Goal: Find specific page/section: Find specific page/section

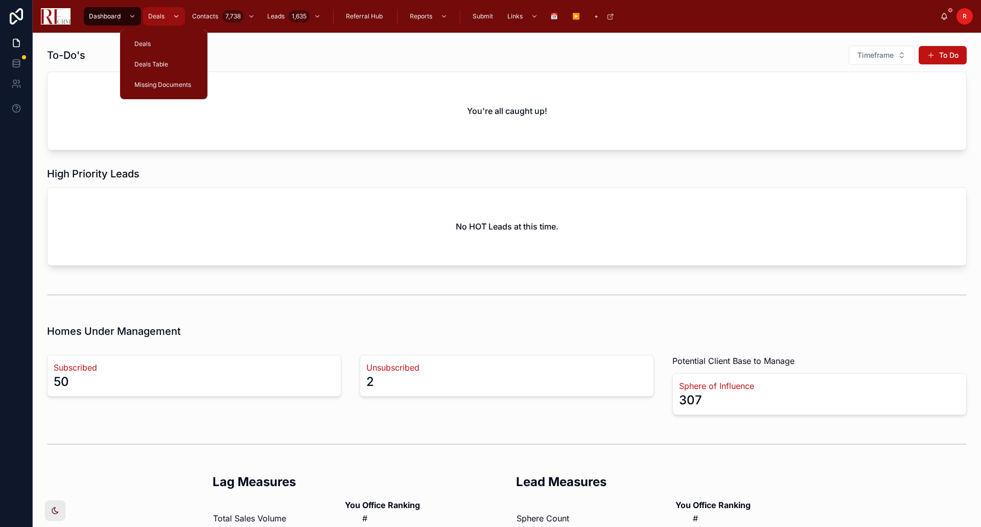
click at [155, 11] on div "Deals" at bounding box center [164, 16] width 36 height 16
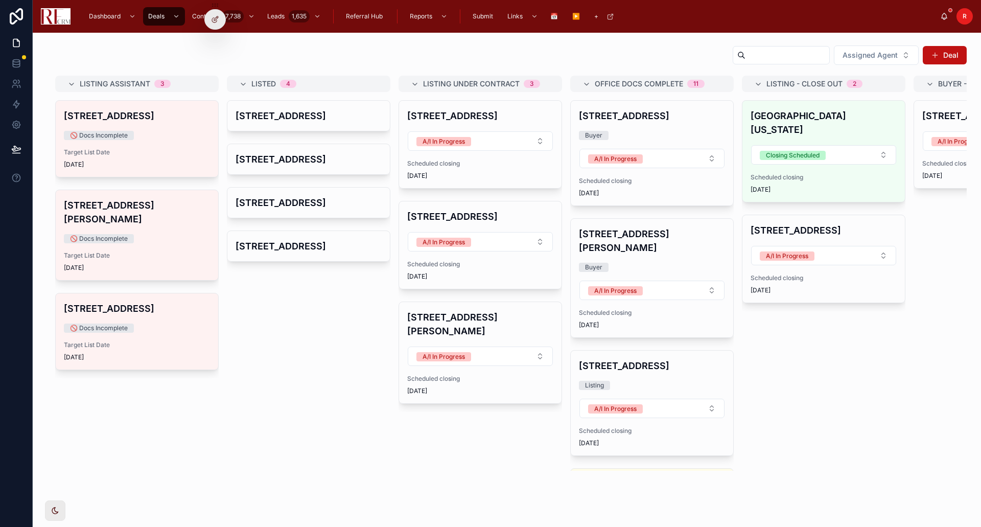
click at [745, 56] on input "text" at bounding box center [787, 55] width 84 height 14
type input "***"
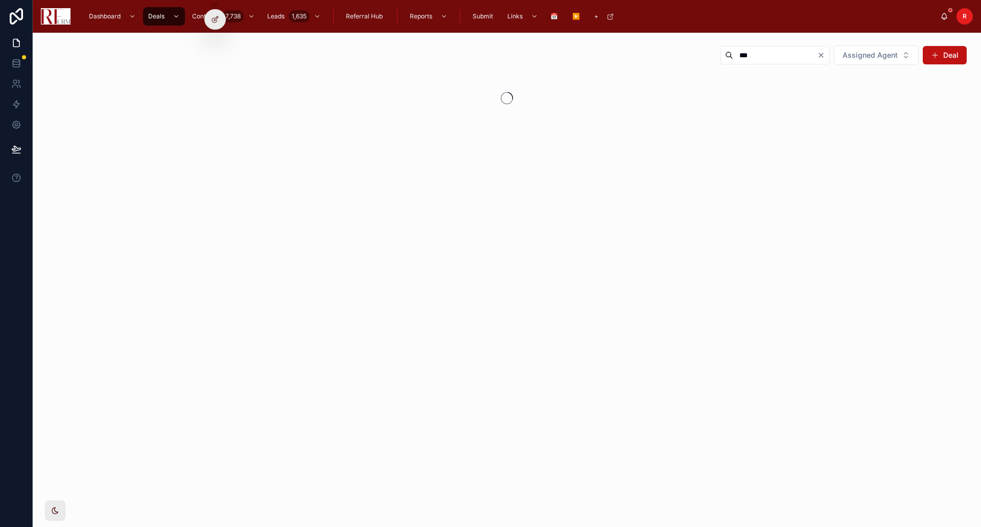
click at [462, 118] on div at bounding box center [506, 98] width 903 height 45
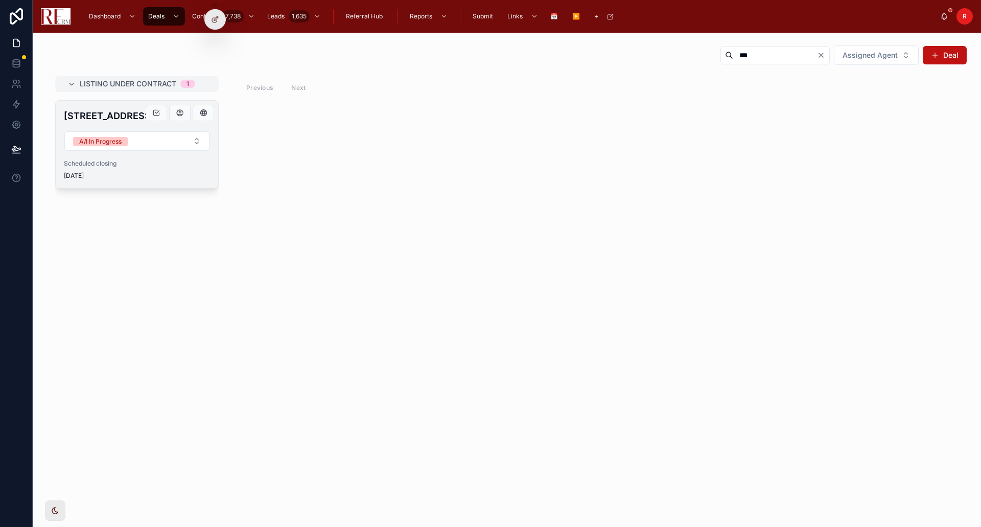
click at [115, 116] on h4 "[STREET_ADDRESS]" at bounding box center [137, 116] width 146 height 14
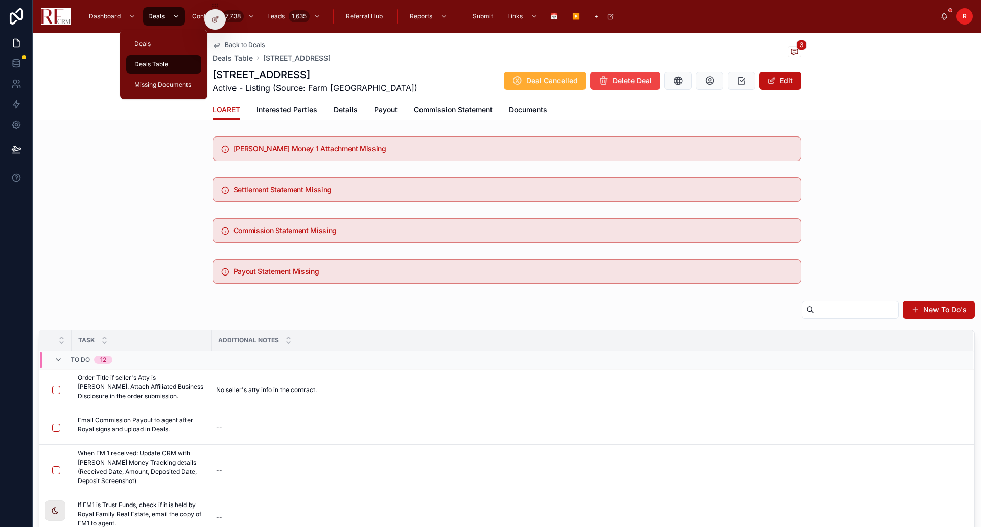
click at [153, 19] on span "Deals" at bounding box center [156, 16] width 16 height 8
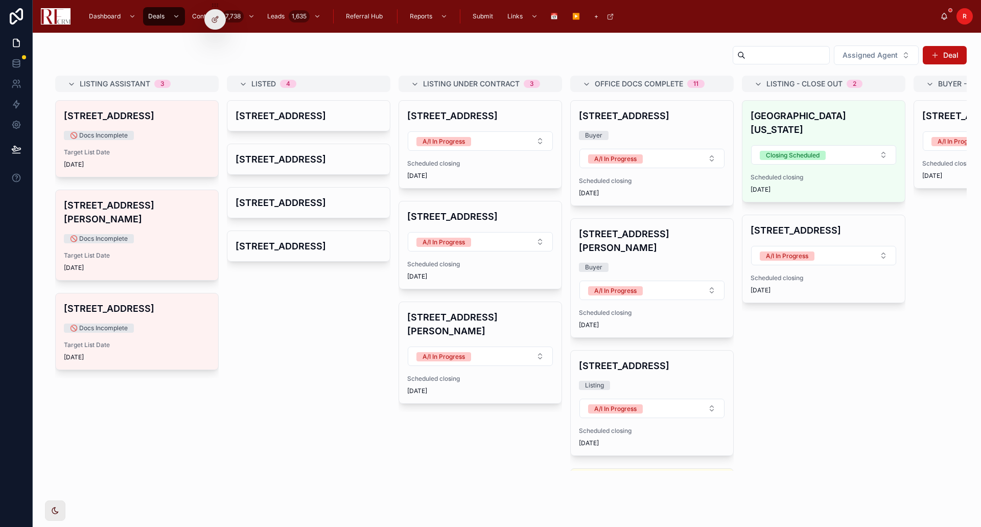
click at [963, 16] on span "R" at bounding box center [964, 16] width 4 height 8
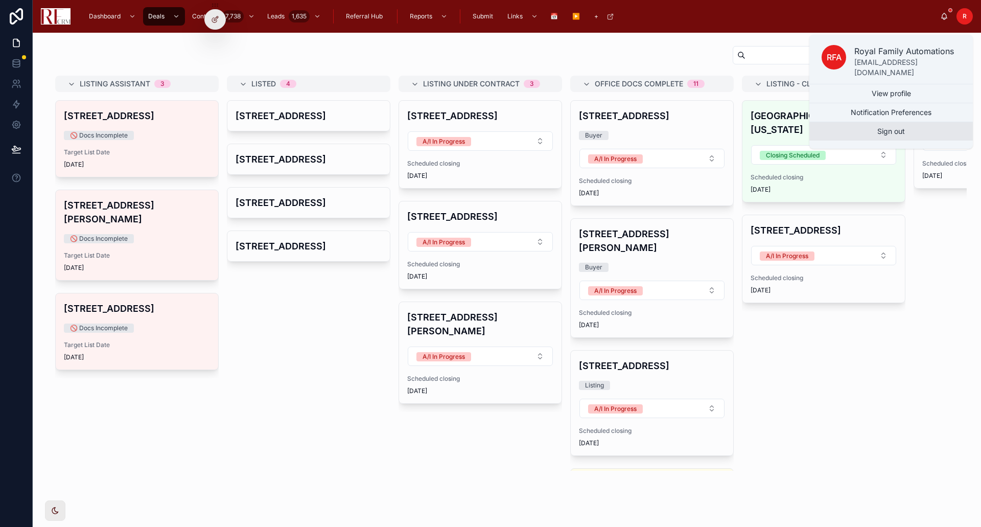
click at [914, 125] on button "Sign out" at bounding box center [890, 131] width 163 height 18
